Goal: Task Accomplishment & Management: Manage account settings

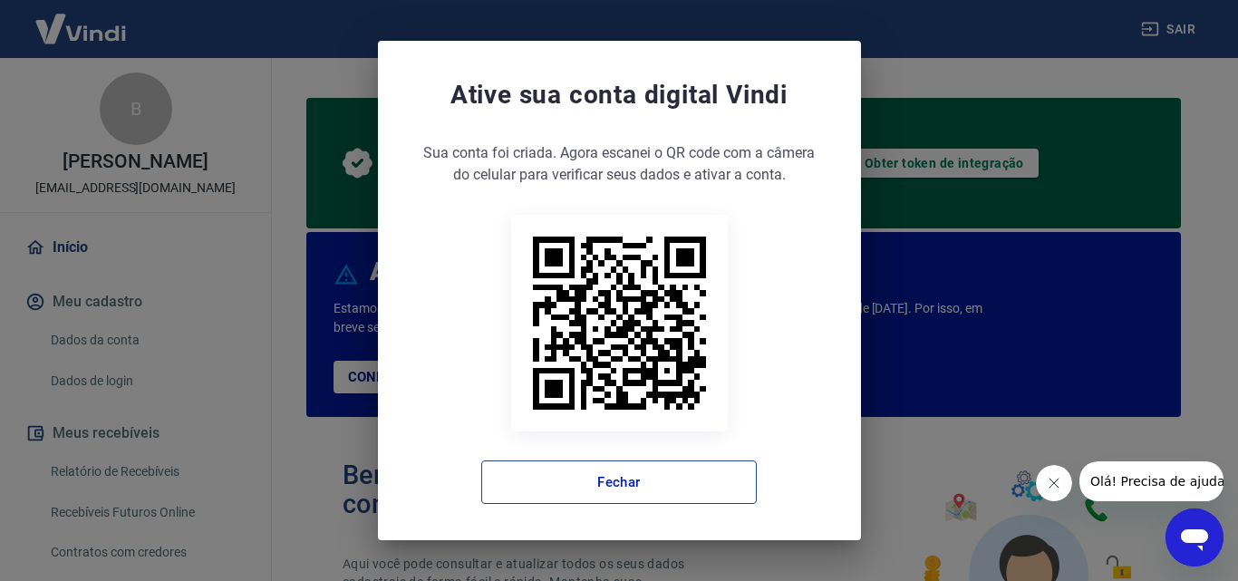
click at [687, 488] on button "Fechar" at bounding box center [618, 481] width 275 height 43
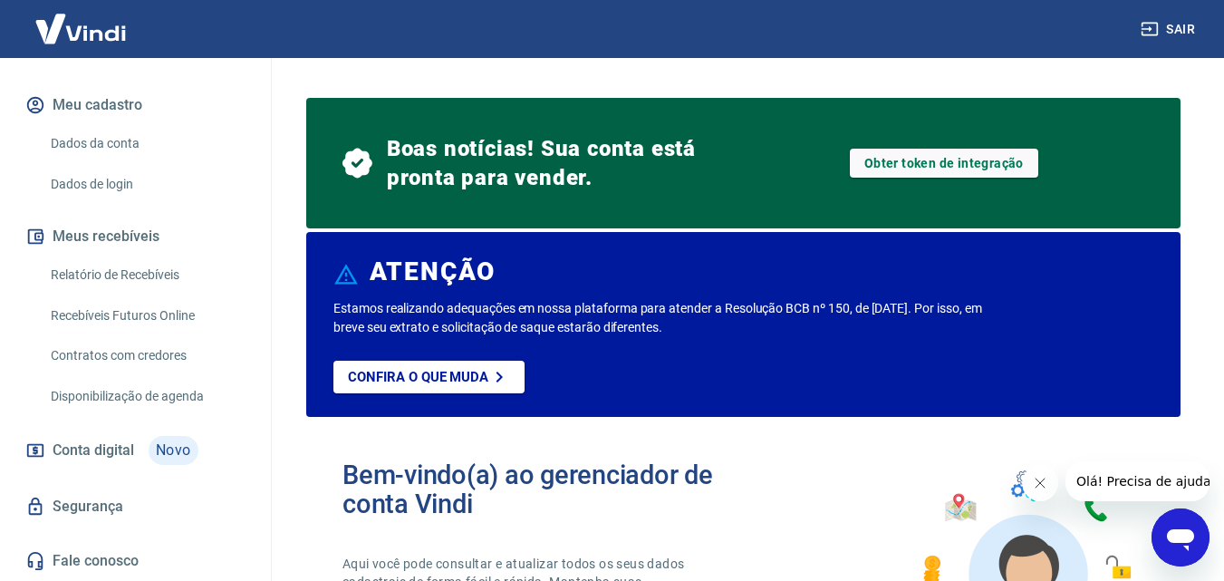
scroll to position [106, 0]
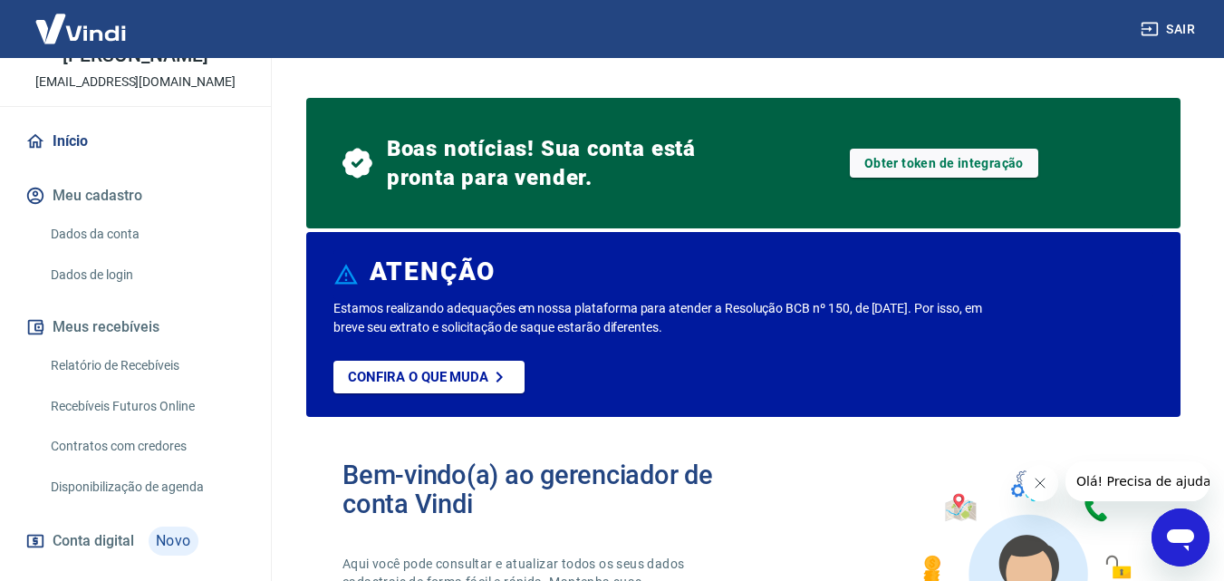
click at [128, 193] on button "Meu cadastro" at bounding box center [135, 196] width 227 height 40
click at [135, 232] on link "Dados da conta" at bounding box center [146, 234] width 206 height 37
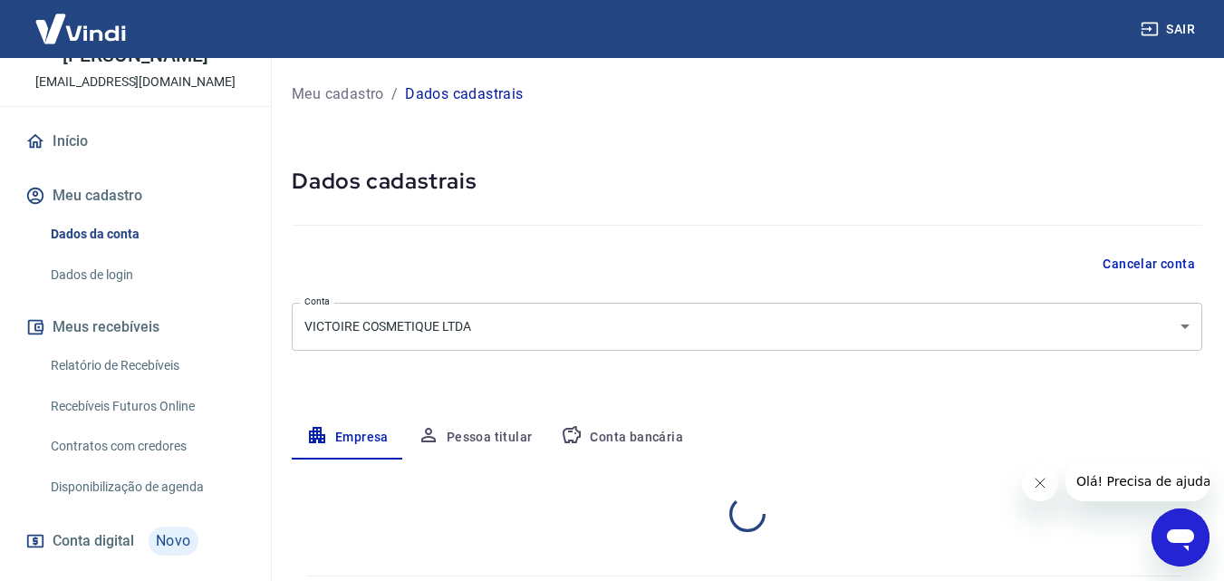
select select "MG"
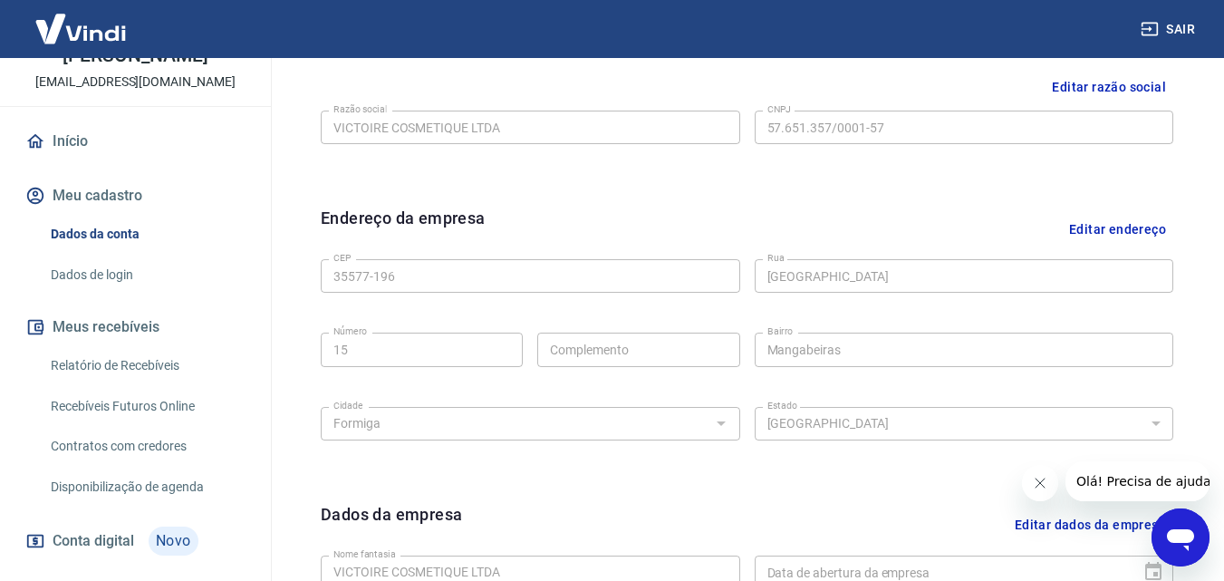
scroll to position [273, 0]
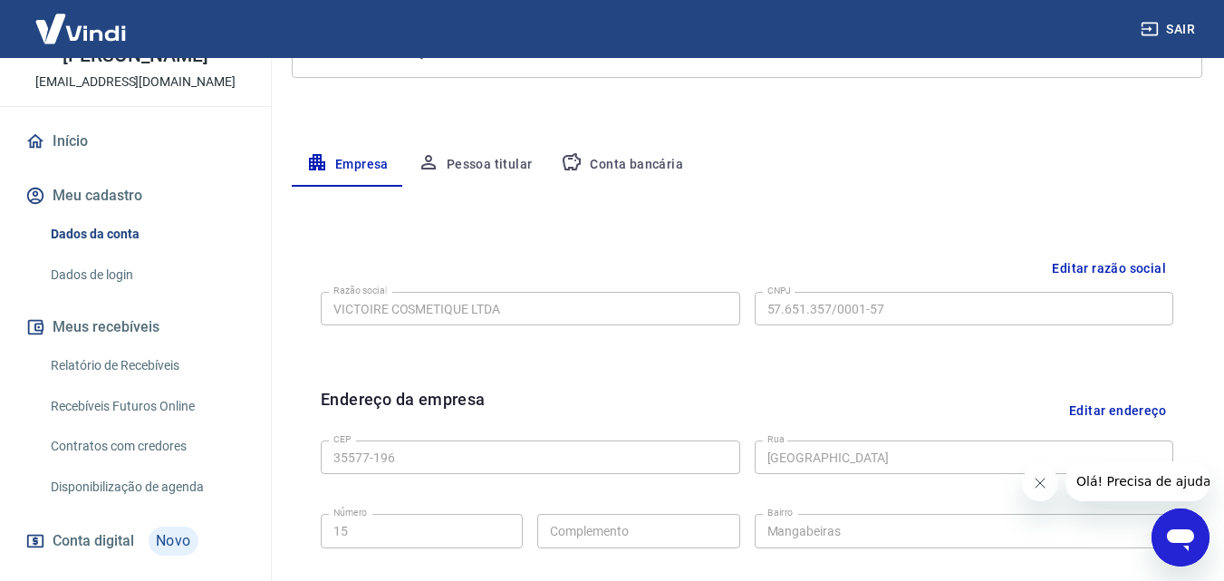
click at [646, 164] on button "Conta bancária" at bounding box center [621, 164] width 151 height 43
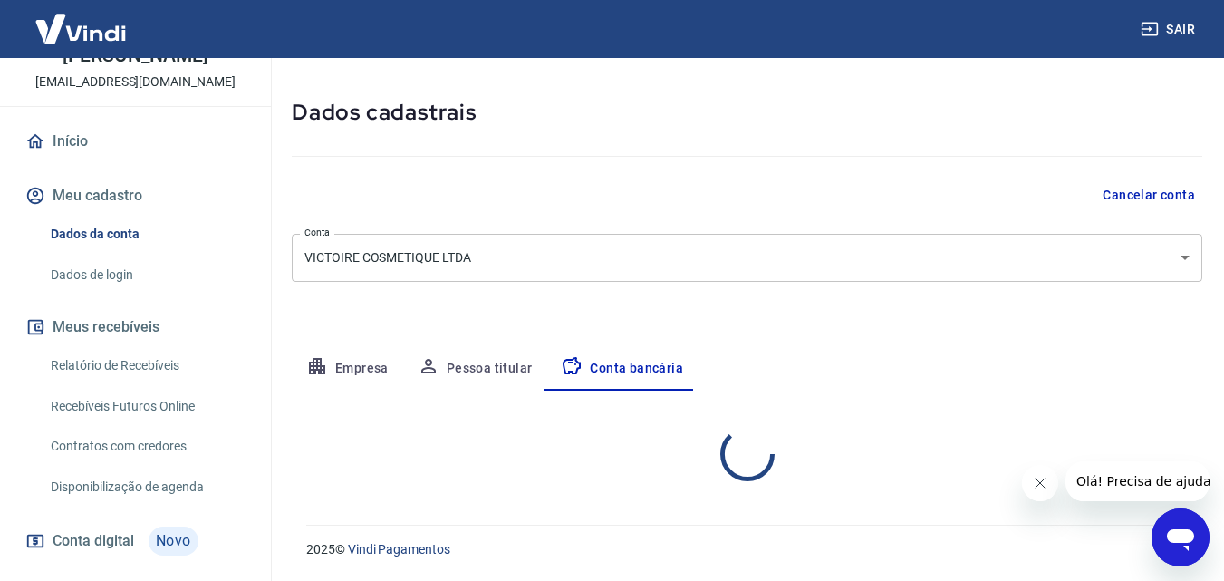
select select "1"
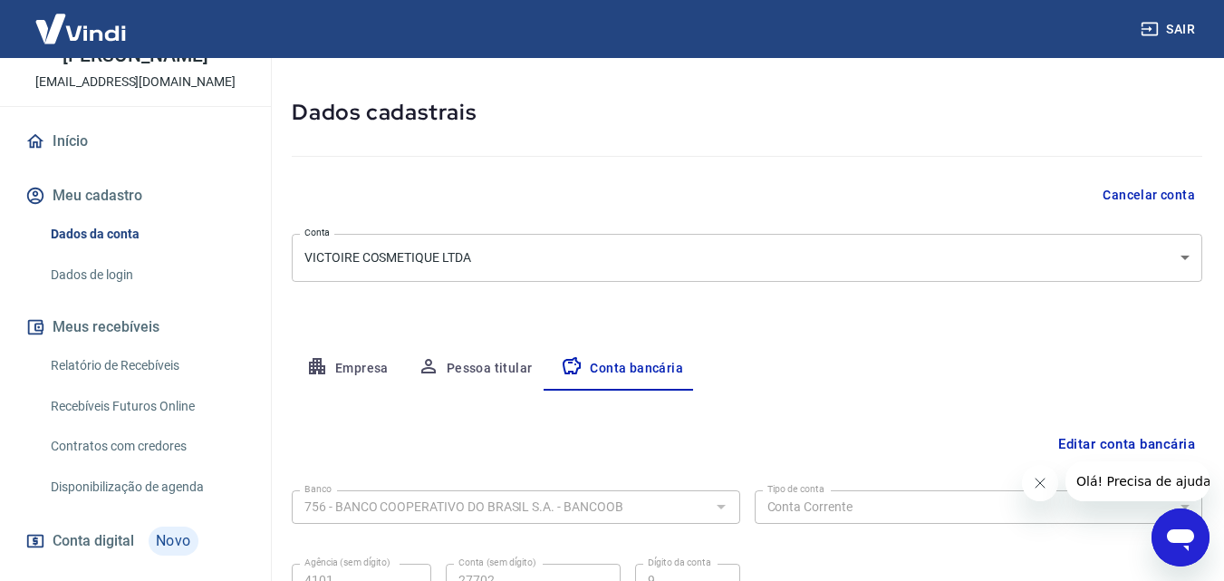
scroll to position [245, 0]
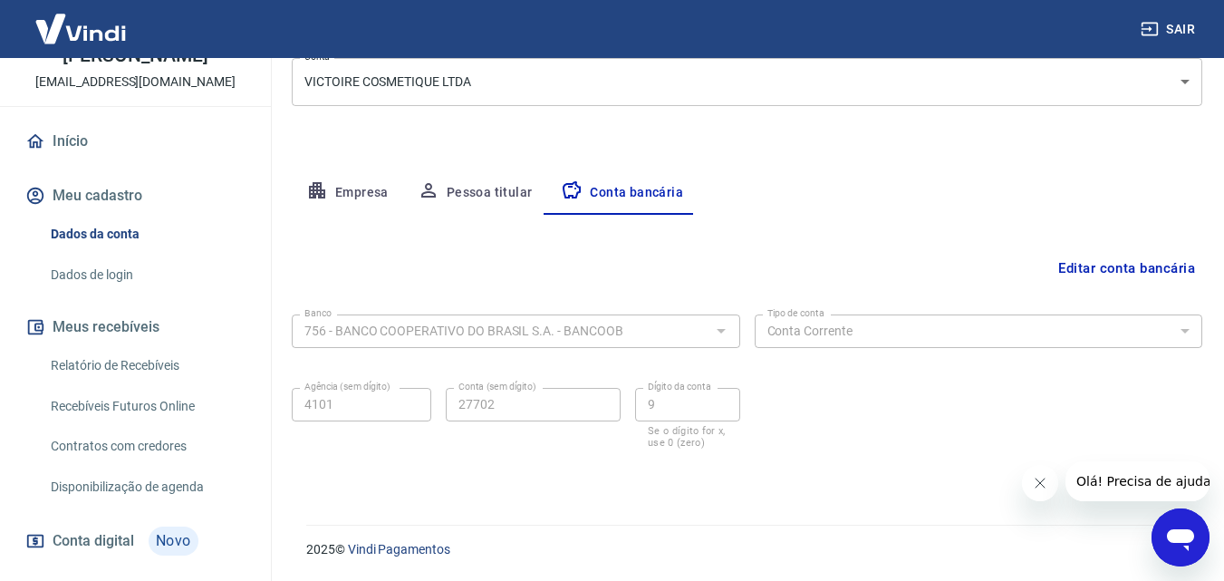
click at [1145, 265] on button "Editar conta bancária" at bounding box center [1126, 268] width 151 height 34
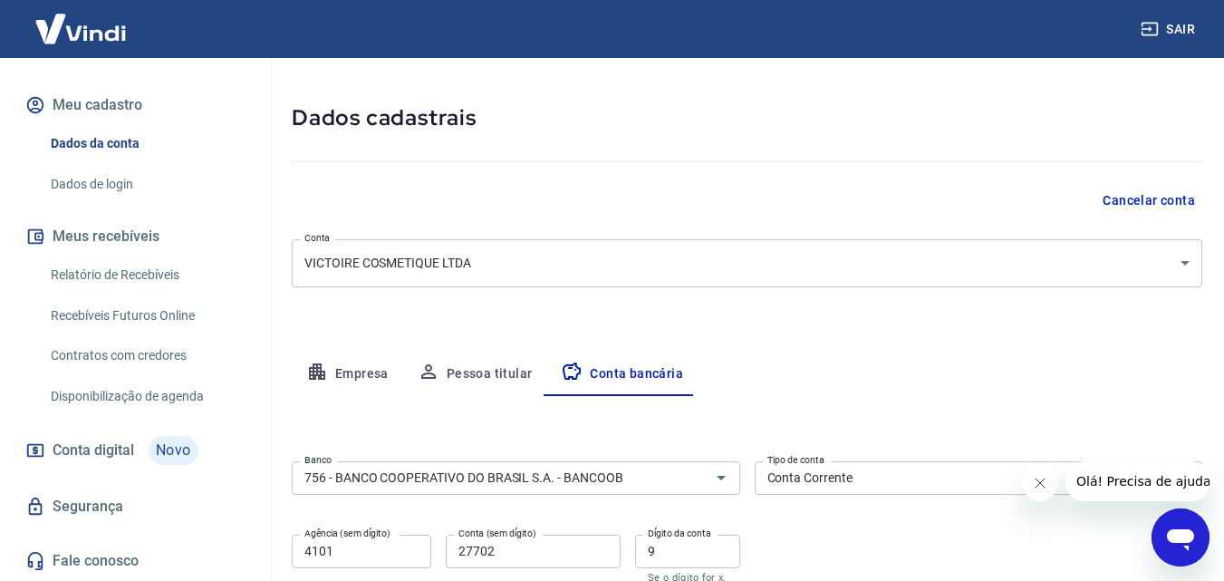
scroll to position [0, 0]
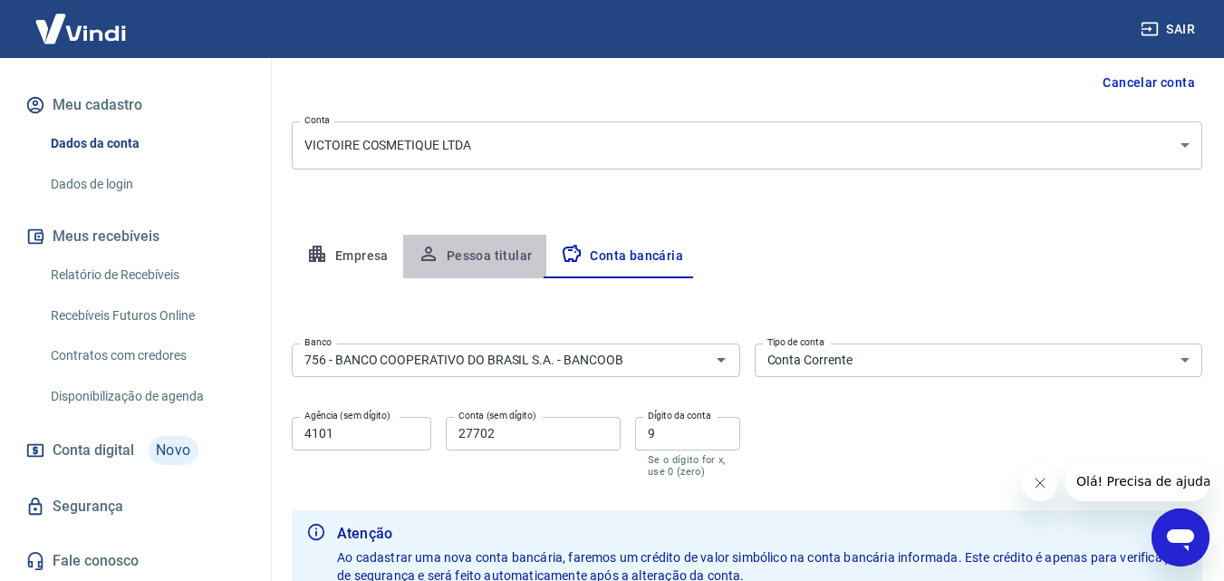
click at [481, 255] on button "Pessoa titular" at bounding box center [475, 256] width 144 height 43
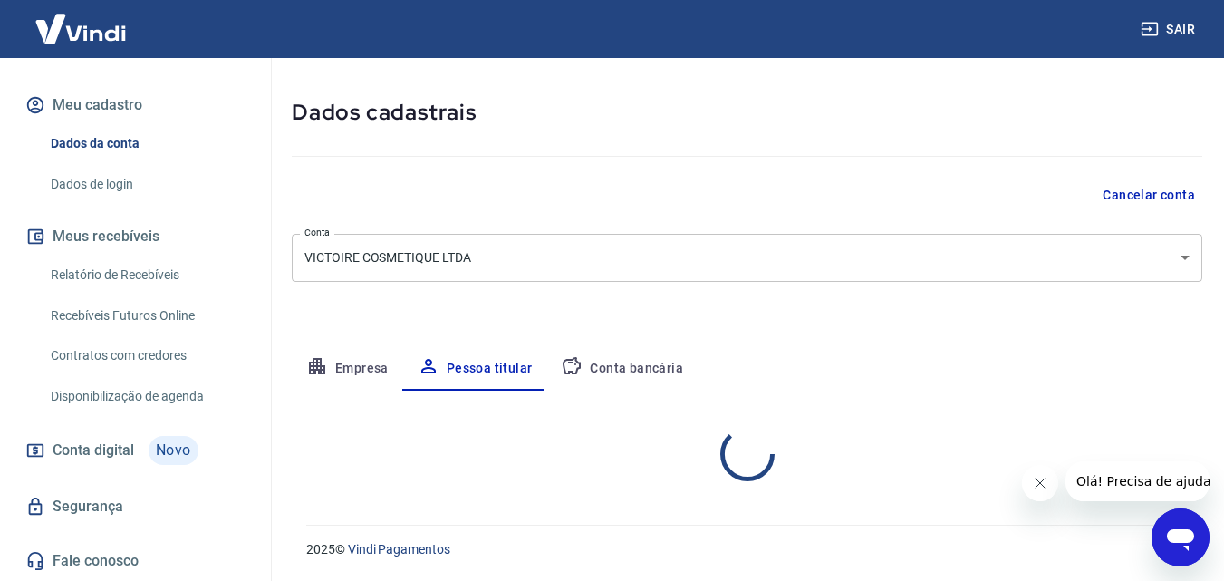
scroll to position [144, 0]
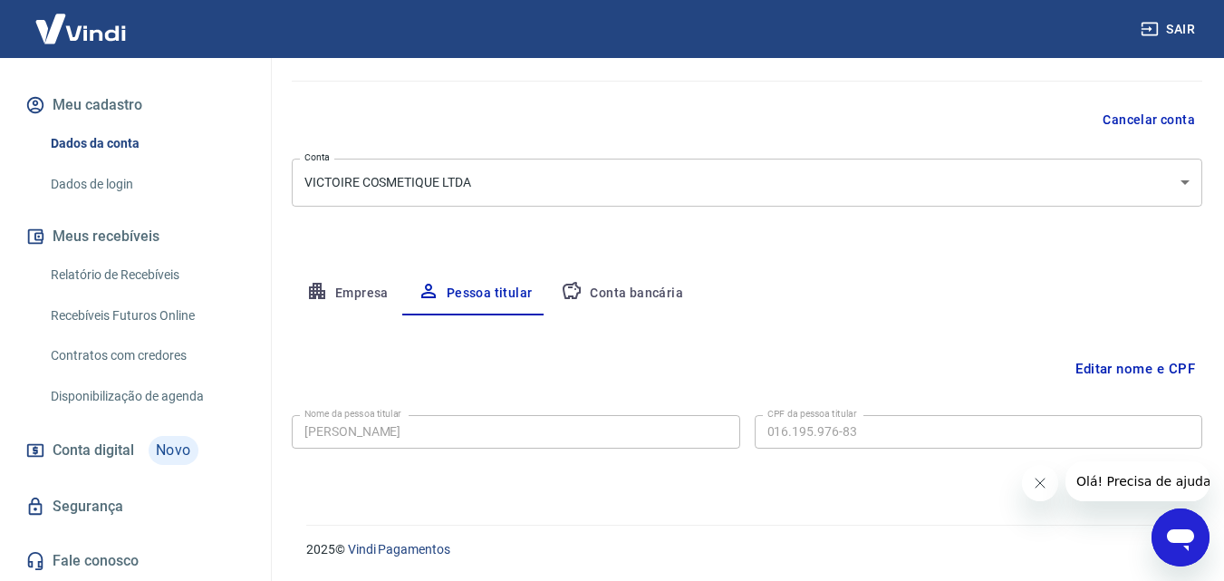
click at [344, 295] on button "Empresa" at bounding box center [347, 293] width 111 height 43
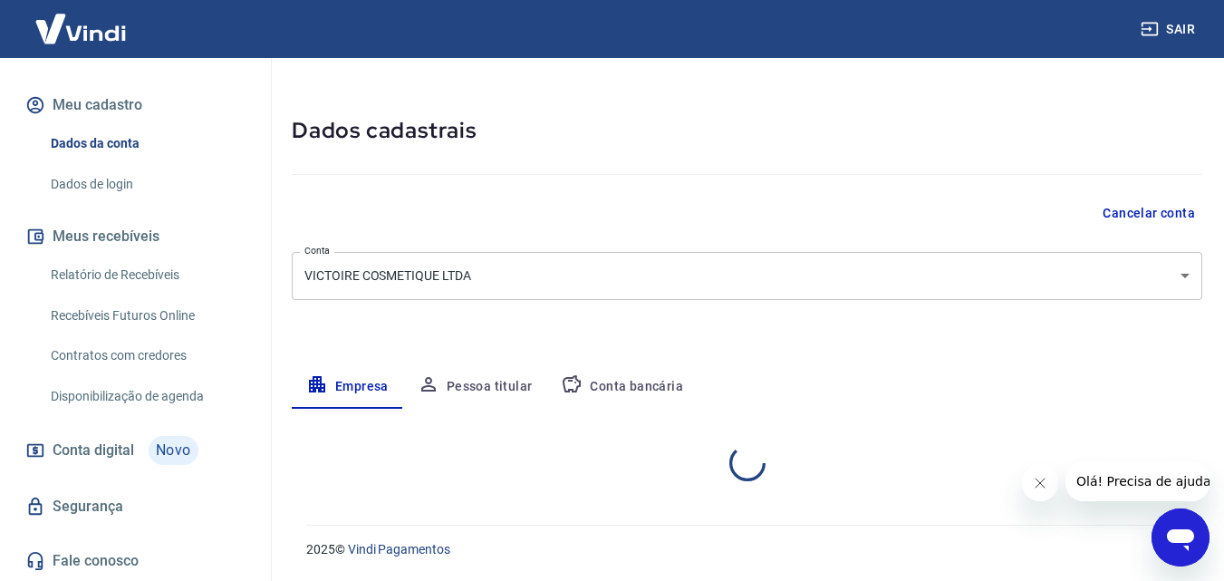
select select "MG"
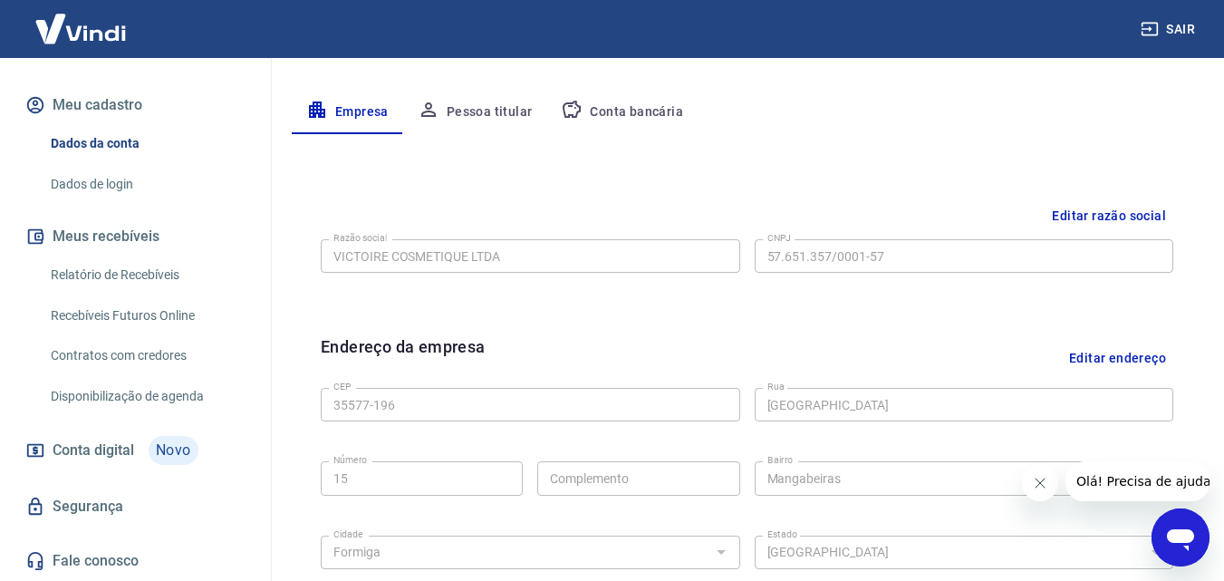
scroll to position [507, 0]
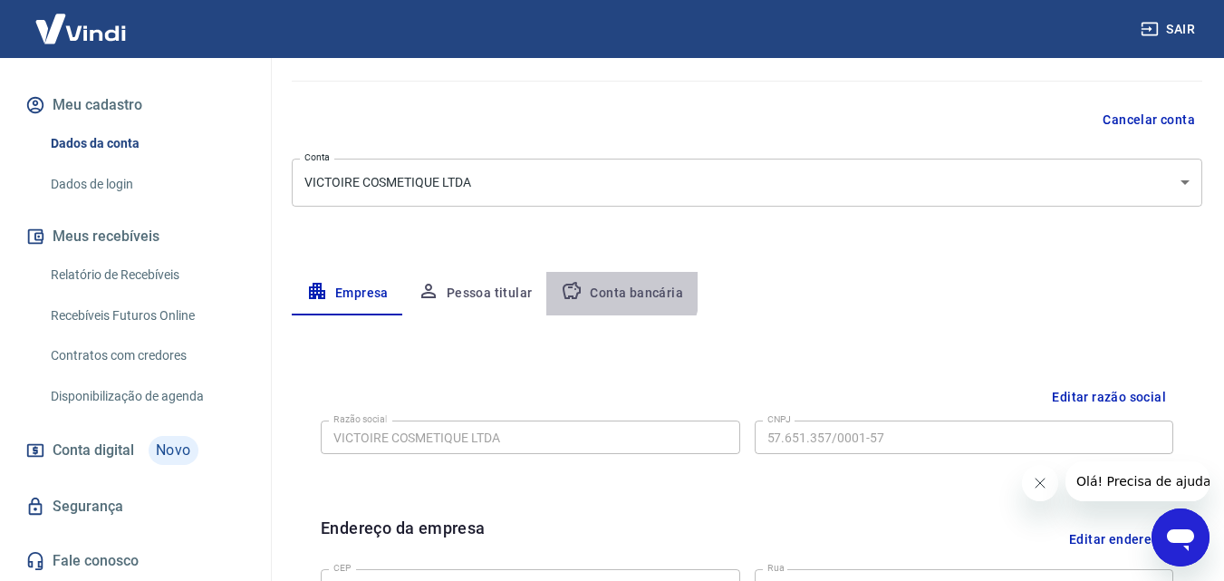
click at [613, 289] on button "Conta bancária" at bounding box center [621, 293] width 151 height 43
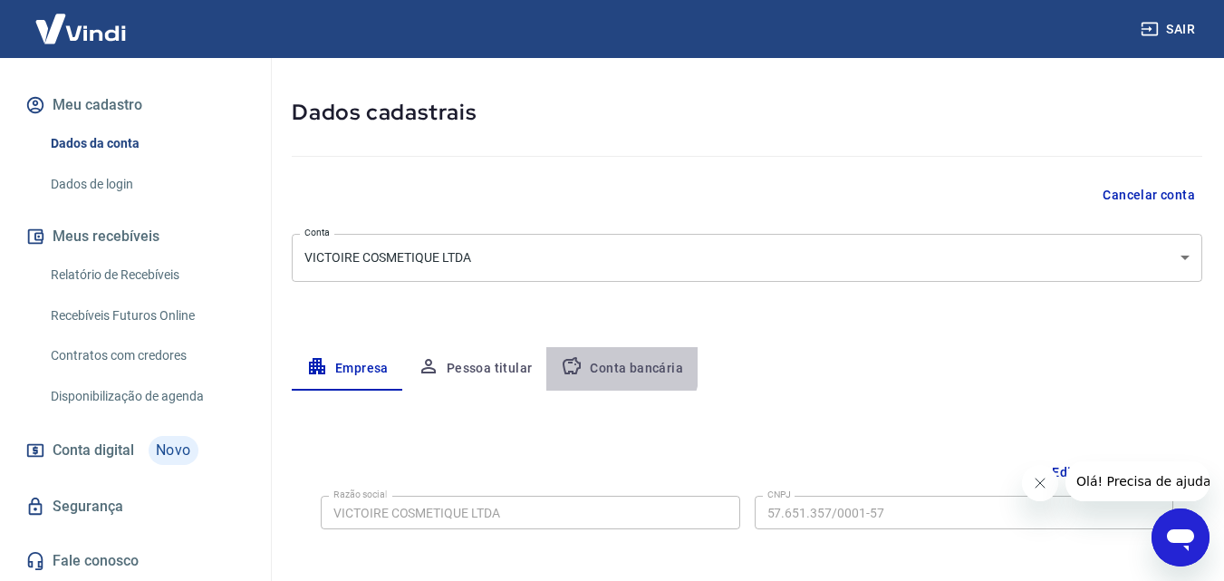
select select "1"
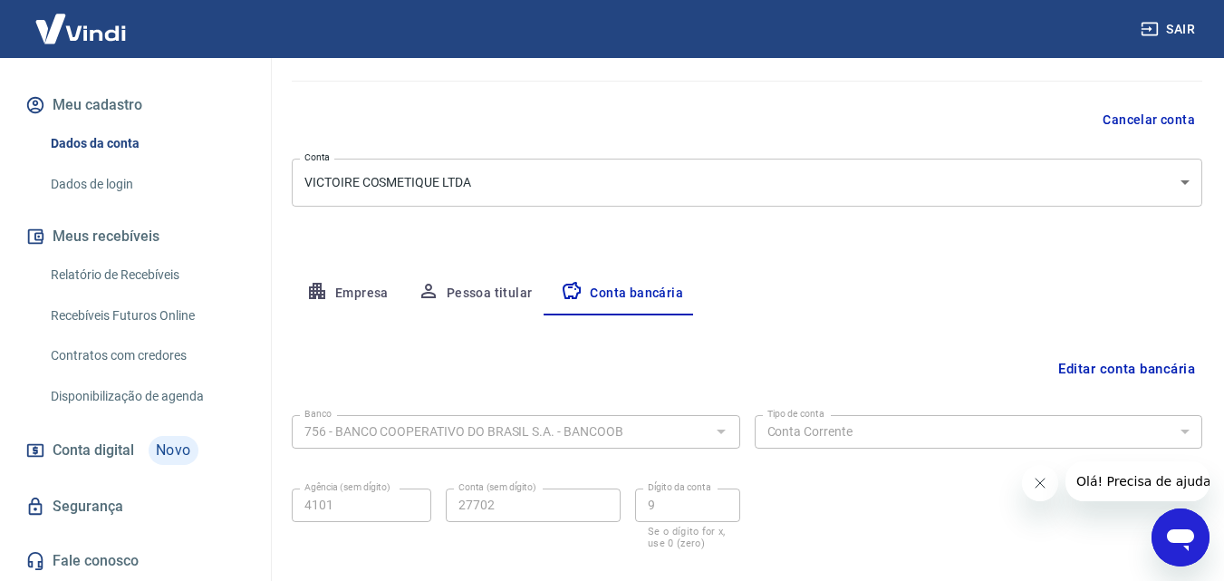
scroll to position [235, 0]
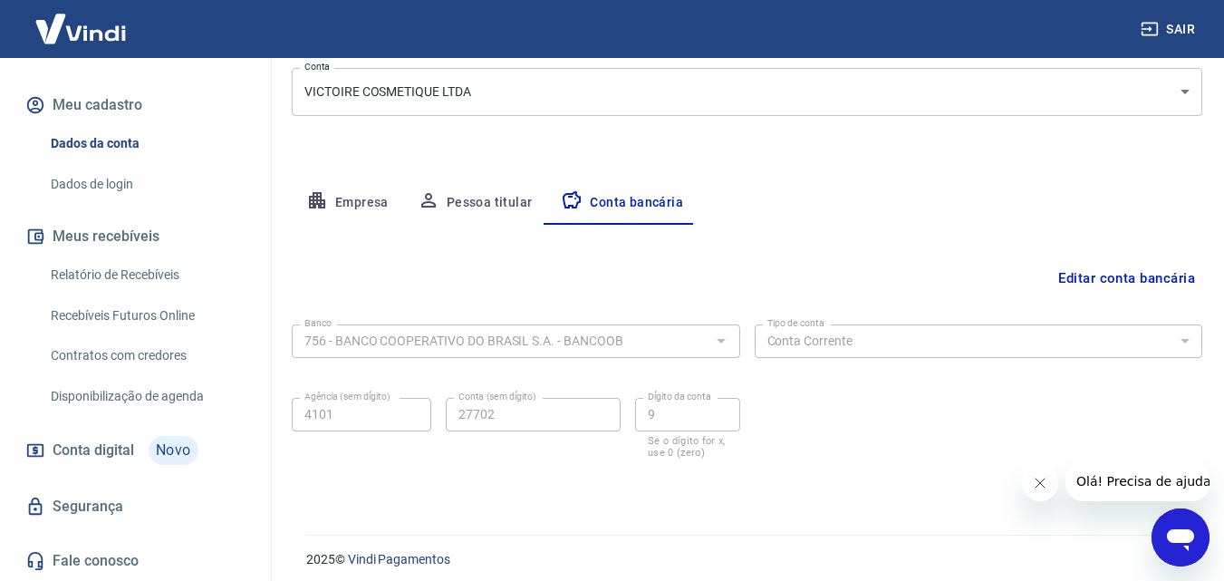
click at [1125, 279] on button "Editar conta bancária" at bounding box center [1126, 278] width 151 height 34
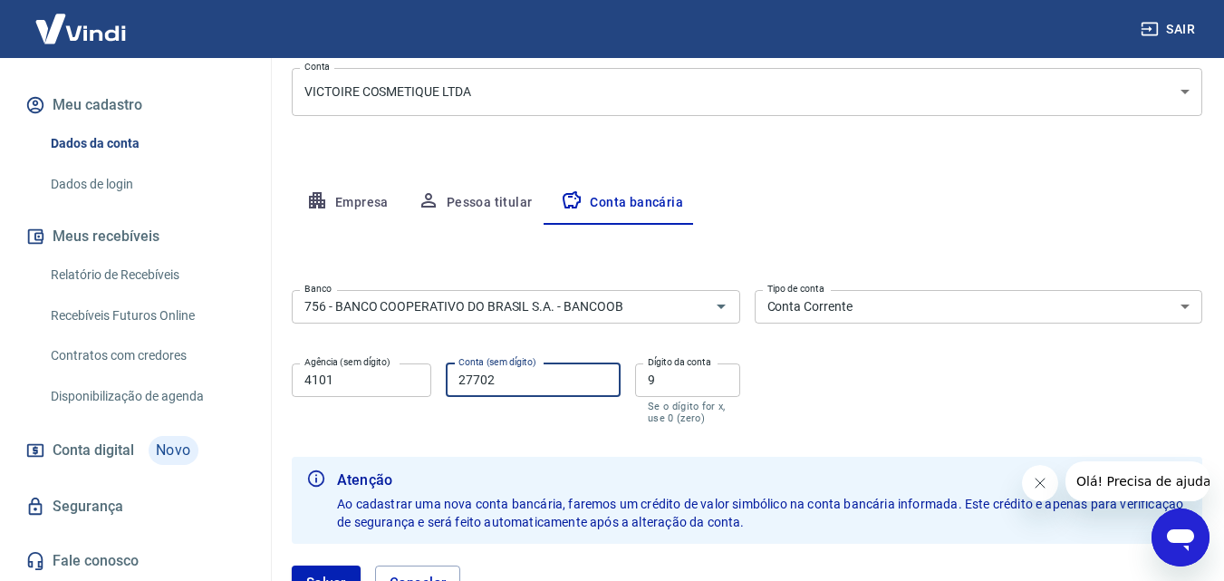
click at [520, 382] on input "27702" at bounding box center [533, 380] width 175 height 34
type input "2"
type input "8388"
click at [675, 387] on input "9" at bounding box center [687, 380] width 105 height 34
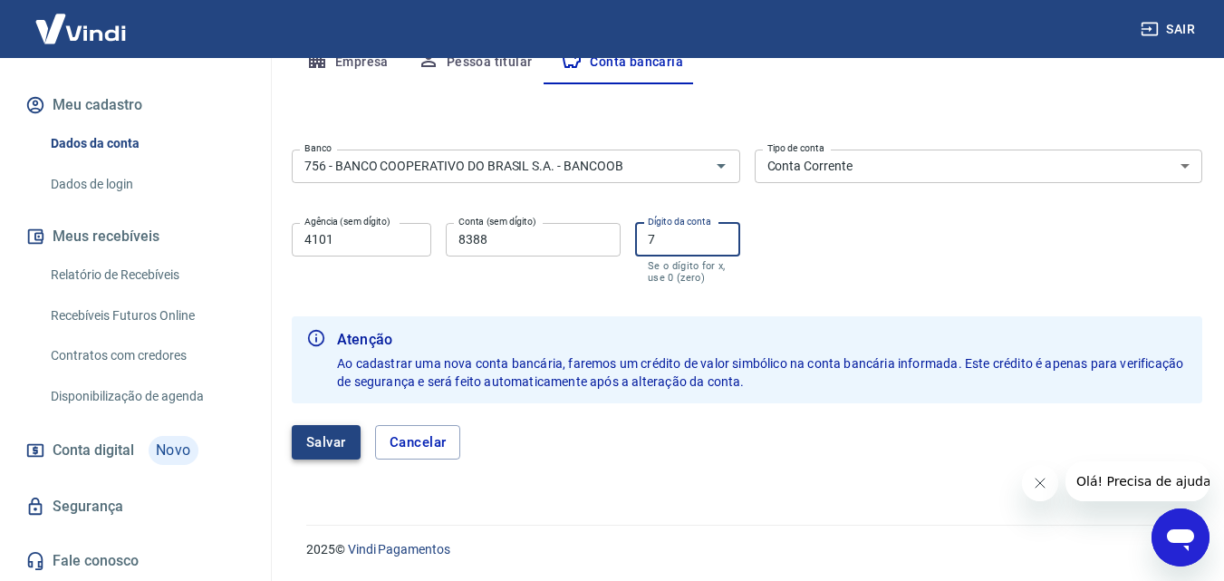
type input "7"
click at [326, 444] on button "Salvar" at bounding box center [326, 442] width 69 height 34
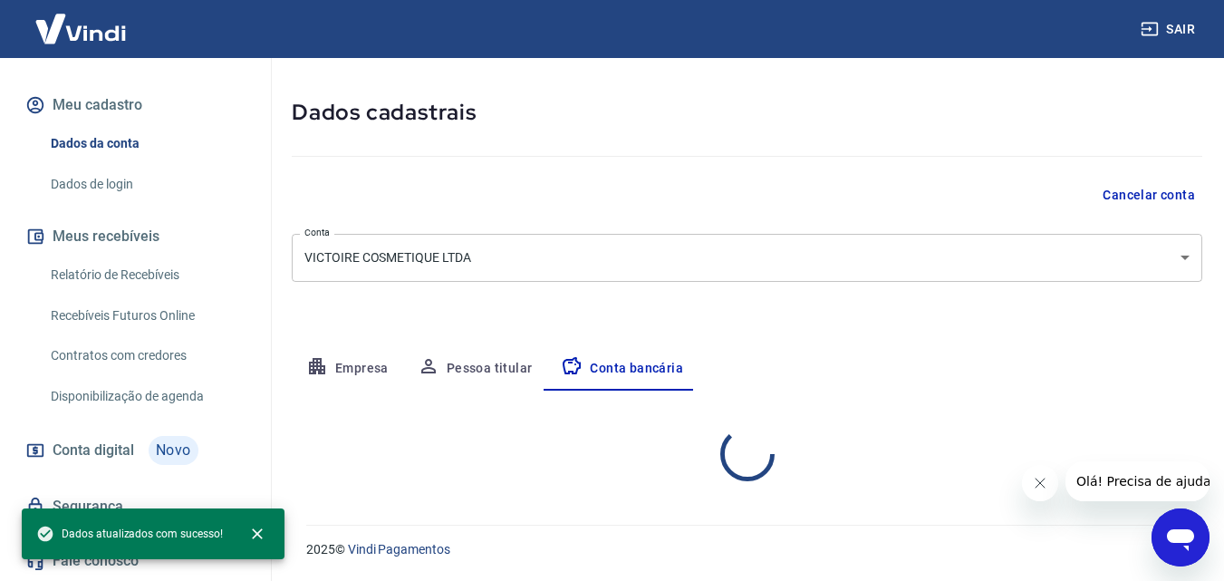
select select "1"
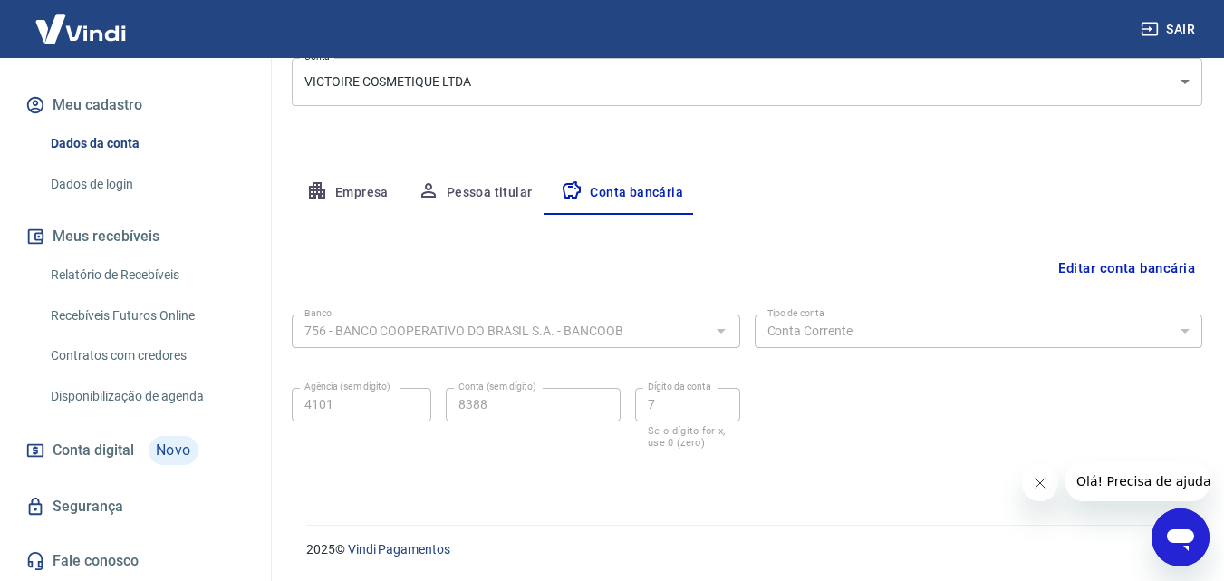
scroll to position [15, 0]
